Goal: Information Seeking & Learning: Learn about a topic

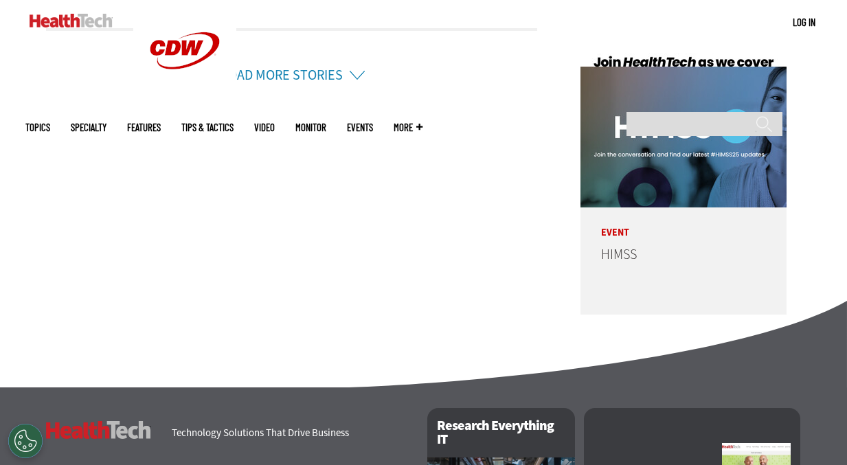
scroll to position [3480, 0]
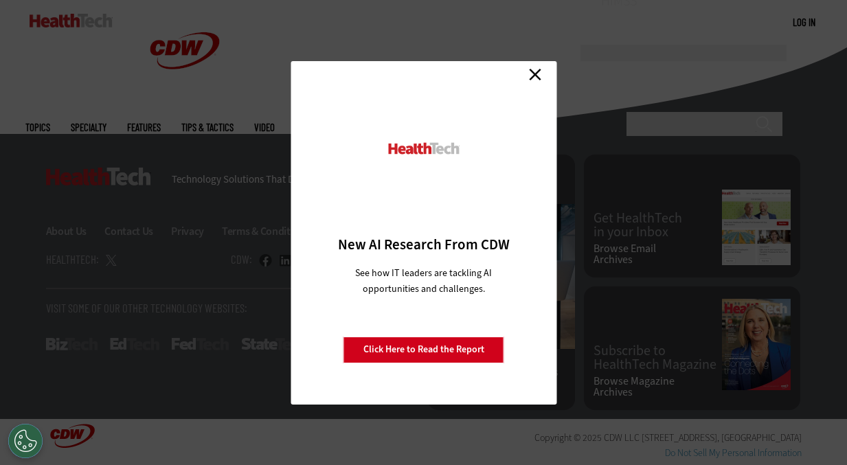
click at [535, 71] on link "Close" at bounding box center [535, 75] width 21 height 21
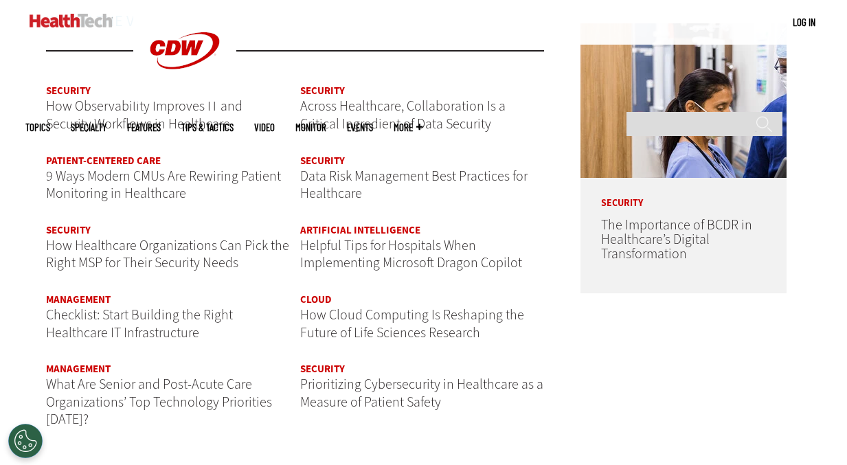
scroll to position [1598, 0]
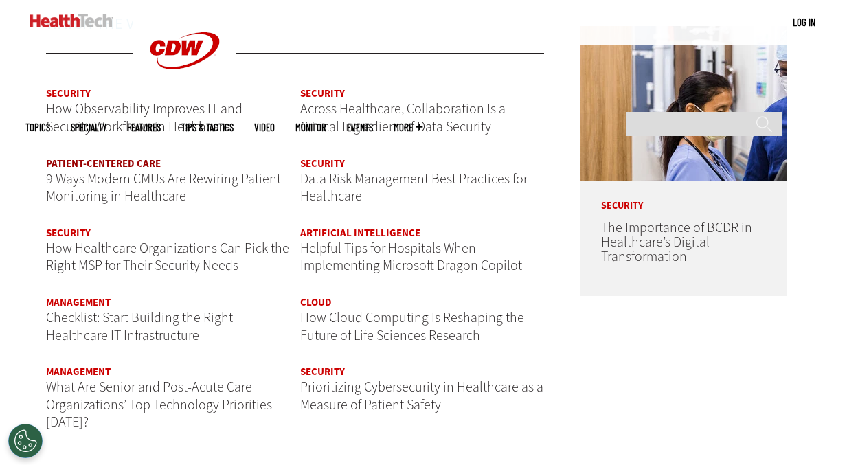
click at [113, 164] on link "Patient-Centered Care" at bounding box center [103, 164] width 115 height 14
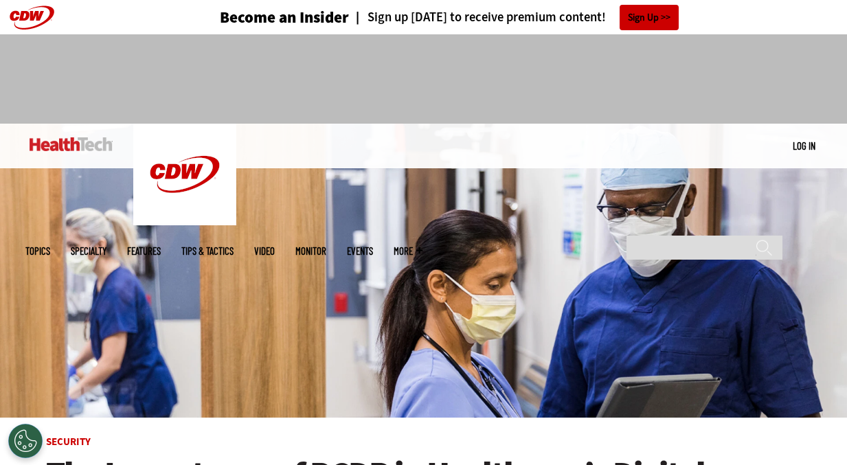
click at [234, 246] on link "Tips & Tactics" at bounding box center [207, 251] width 52 height 10
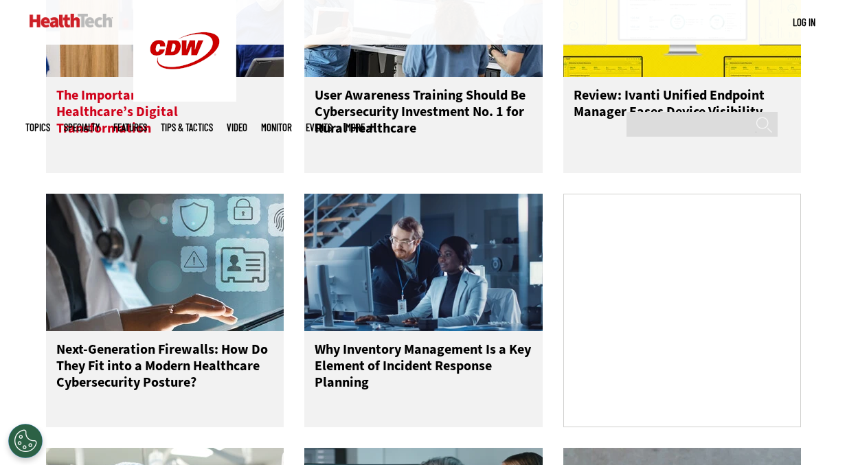
scroll to position [816, 0]
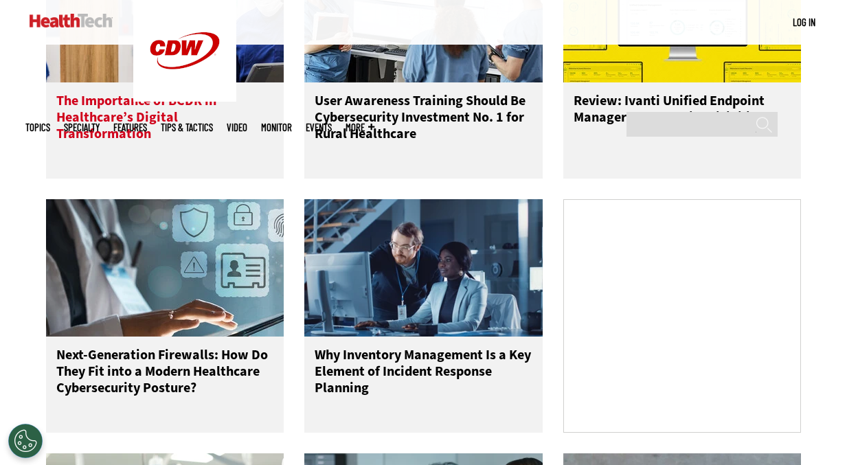
click at [167, 129] on h3 "The Importance of BCDR in Healthcare’s Digital Transformation" at bounding box center [165, 120] width 218 height 55
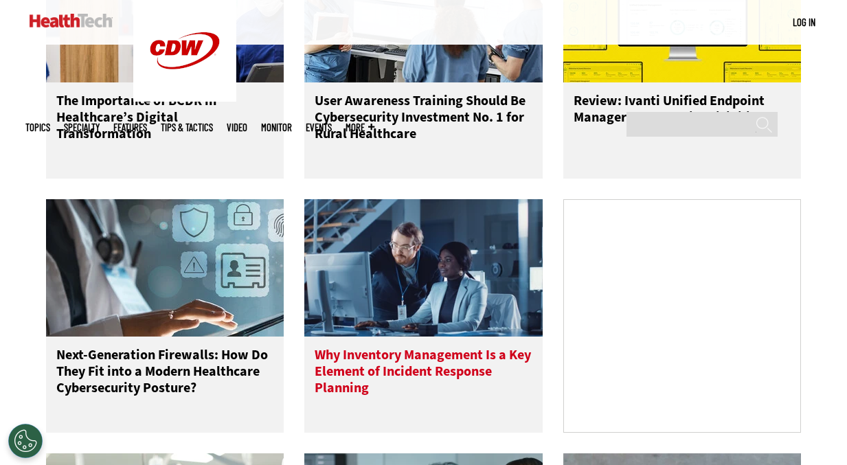
click at [383, 363] on h3 "Why Inventory Management Is a Key Element of Incident Response Planning" at bounding box center [424, 374] width 218 height 55
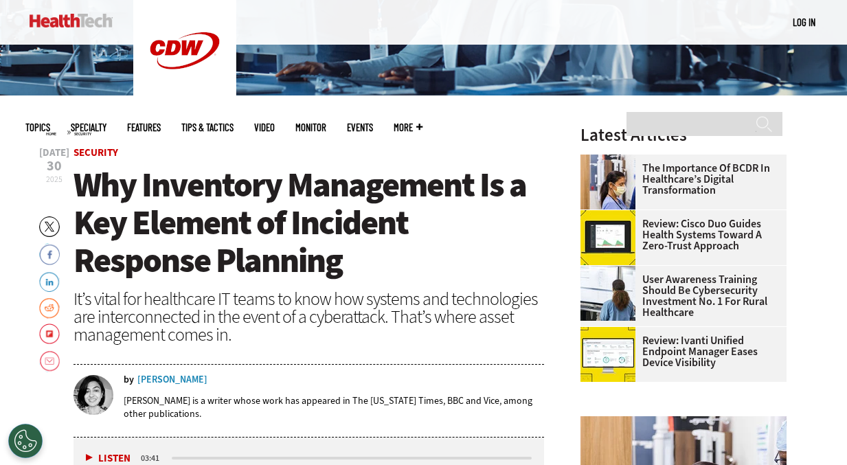
scroll to position [328, 0]
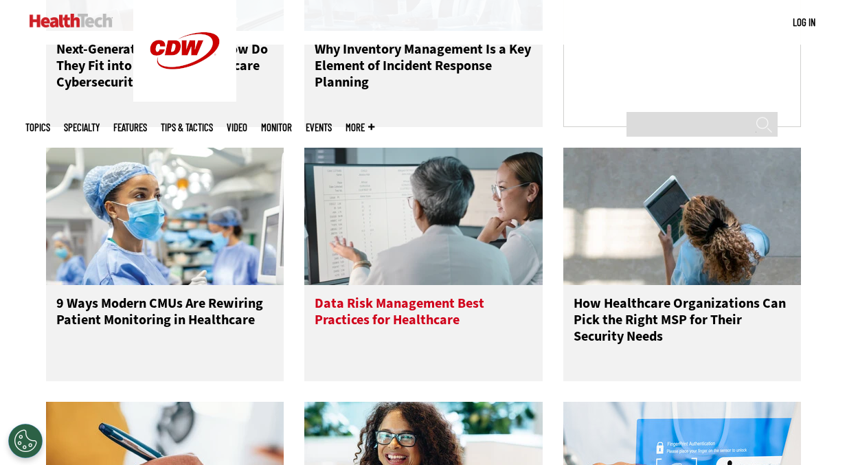
scroll to position [1125, 0]
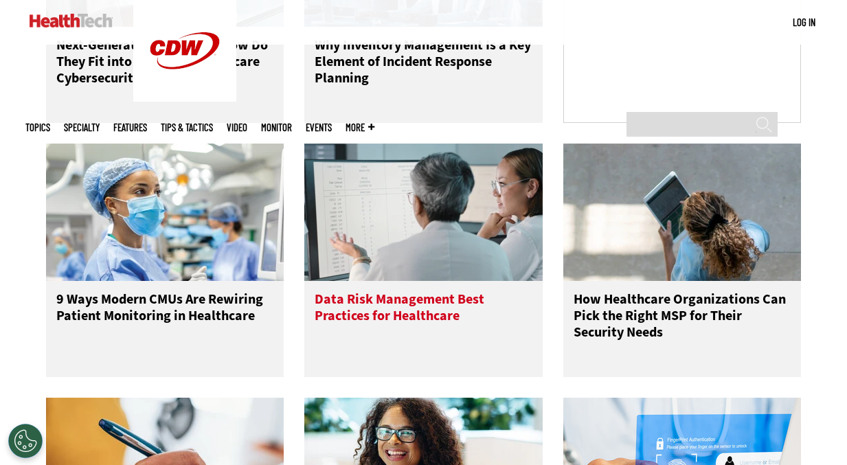
click at [411, 331] on h3 "Data Risk Management Best Practices for Healthcare" at bounding box center [424, 318] width 218 height 55
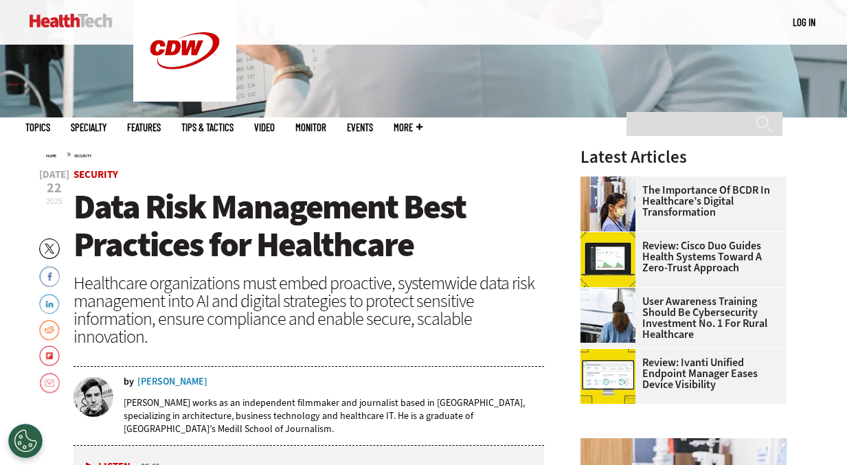
scroll to position [343, 0]
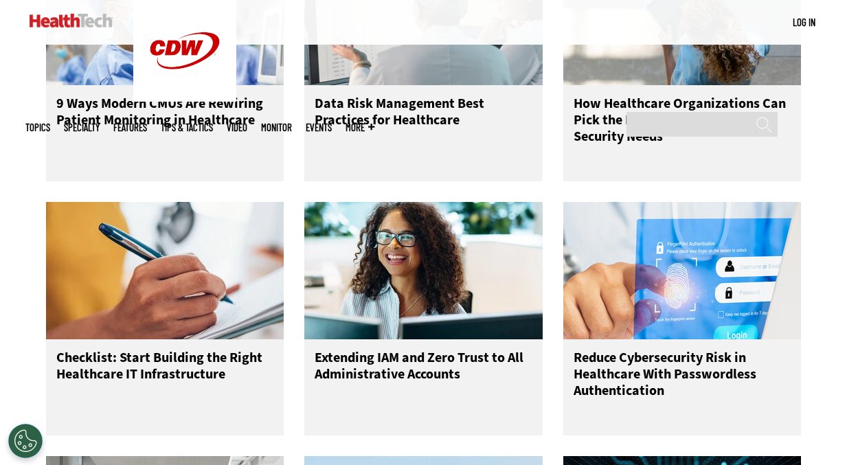
scroll to position [1331, 0]
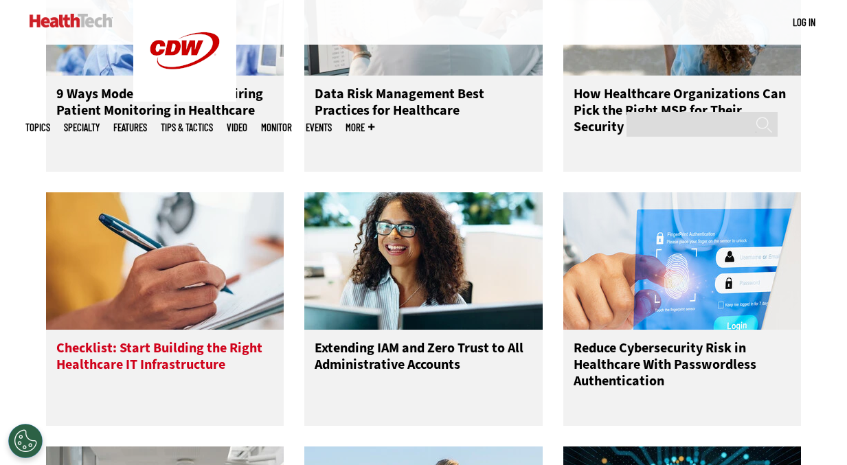
click at [157, 377] on h3 "Checklist: Start Building the Right Healthcare IT Infrastructure" at bounding box center [165, 367] width 218 height 55
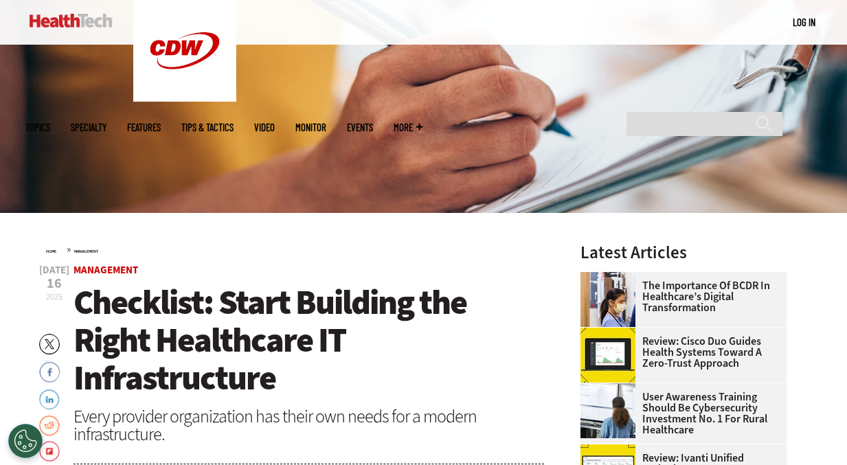
scroll to position [199, 0]
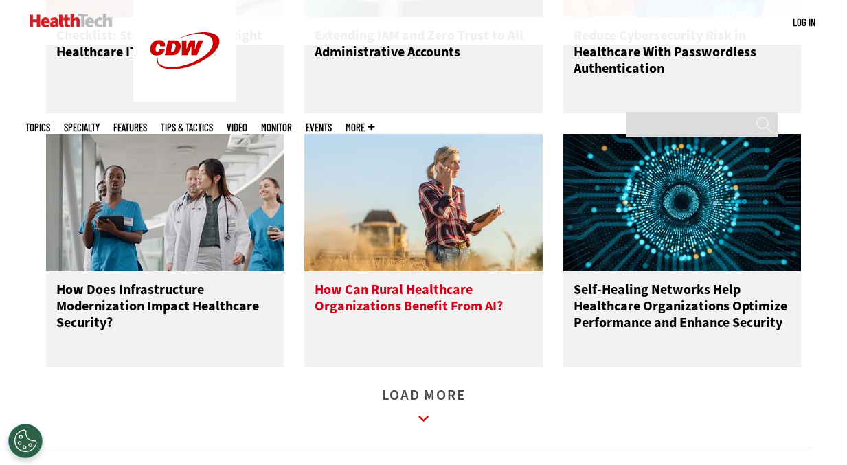
scroll to position [1650, 0]
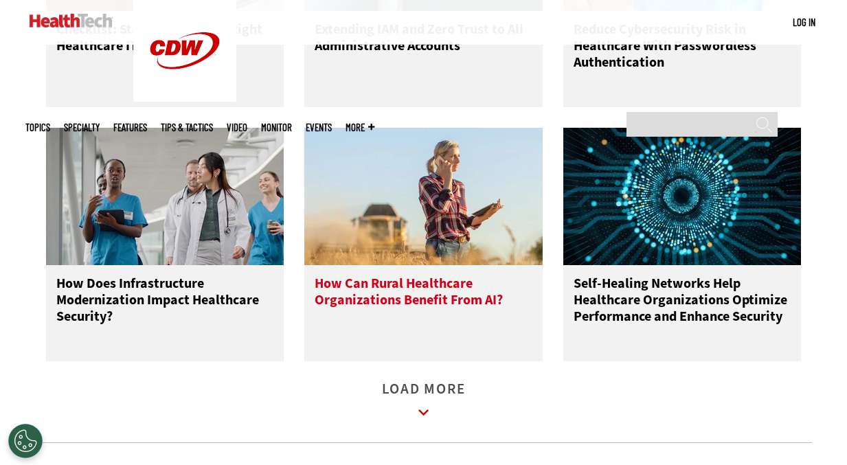
click at [418, 311] on h3 "How Can Rural Healthcare Organizations Benefit From AI?" at bounding box center [424, 303] width 218 height 55
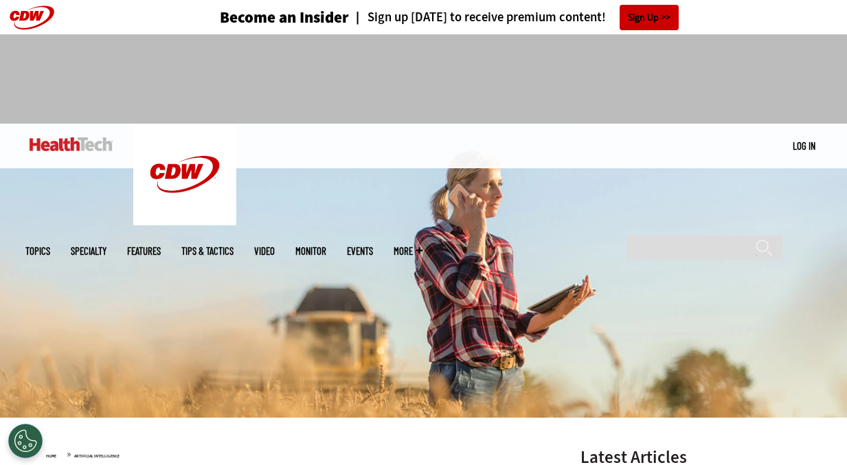
click at [161, 246] on link "Features" at bounding box center [144, 251] width 34 height 10
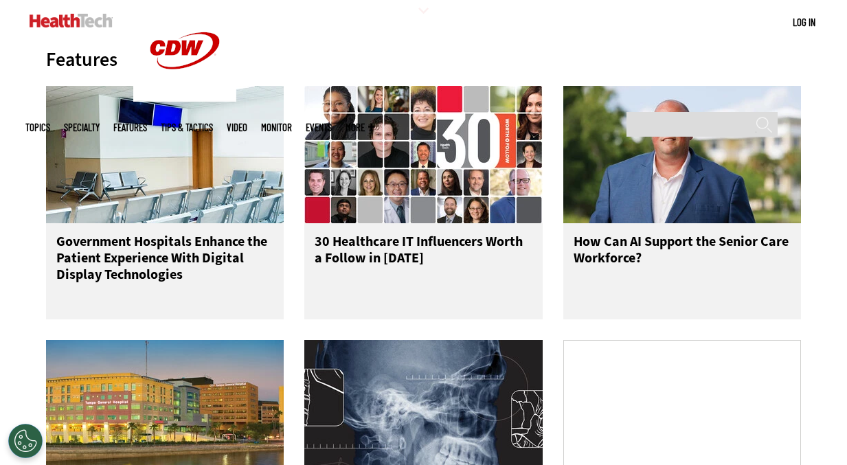
scroll to position [675, 0]
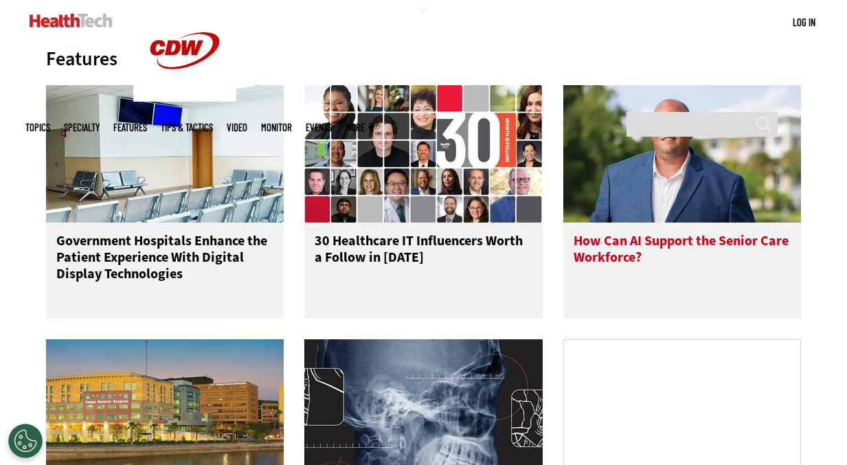
click at [590, 258] on h3 "How Can AI Support the Senior Care Workforce?" at bounding box center [683, 260] width 218 height 55
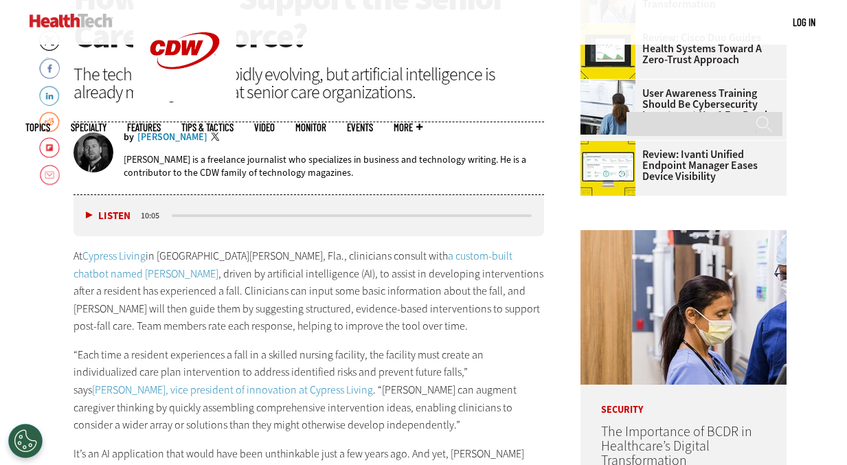
scroll to position [407, 0]
